Goal: Task Accomplishment & Management: Use online tool/utility

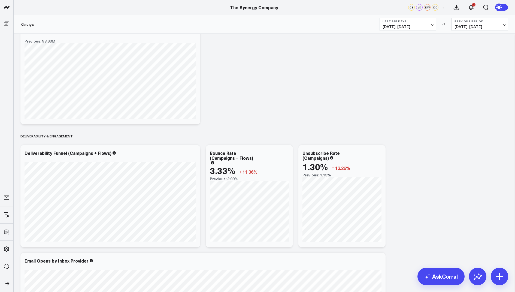
scroll to position [574, 0]
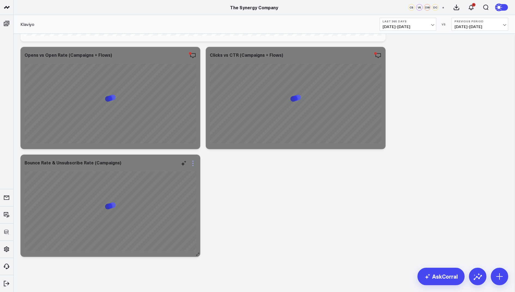
click at [192, 162] on icon at bounding box center [193, 163] width 7 height 7
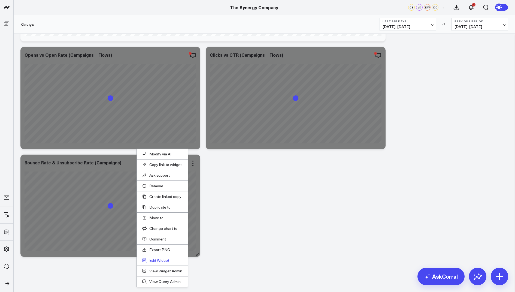
click at [152, 258] on button "Edit Widget" at bounding box center [162, 260] width 40 height 5
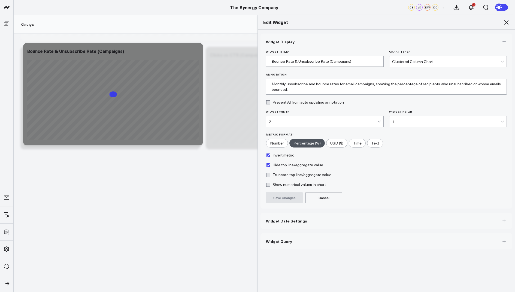
click at [288, 241] on span "Widget Query" at bounding box center [279, 241] width 26 height 4
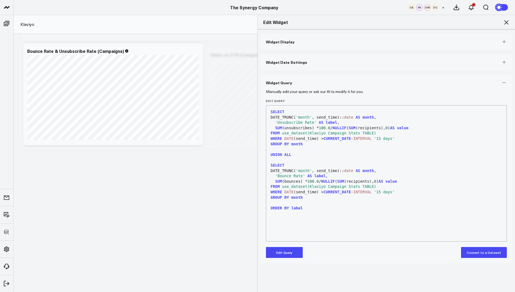
click at [506, 21] on icon at bounding box center [506, 22] width 7 height 7
